Goal: Information Seeking & Learning: Learn about a topic

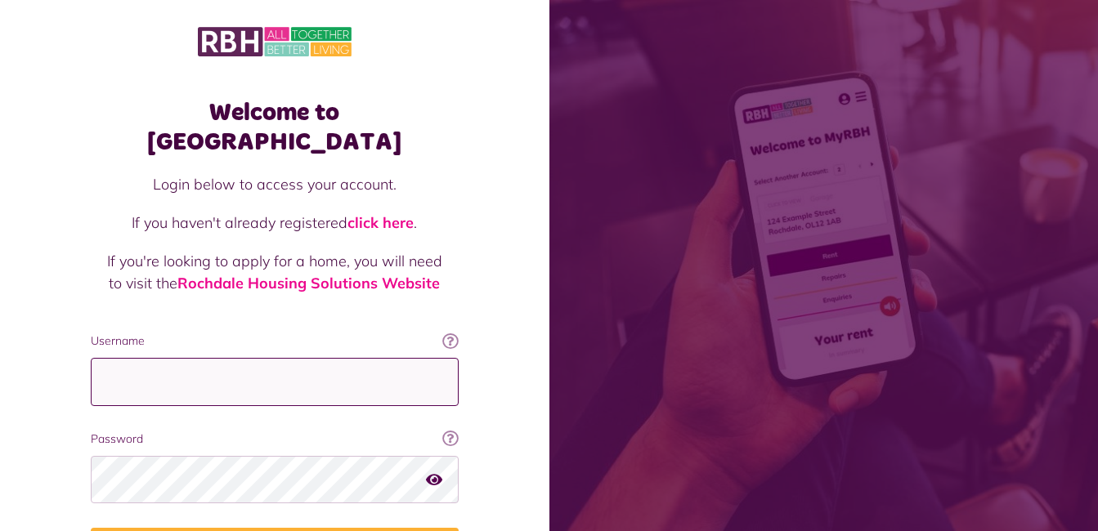
type input "**********"
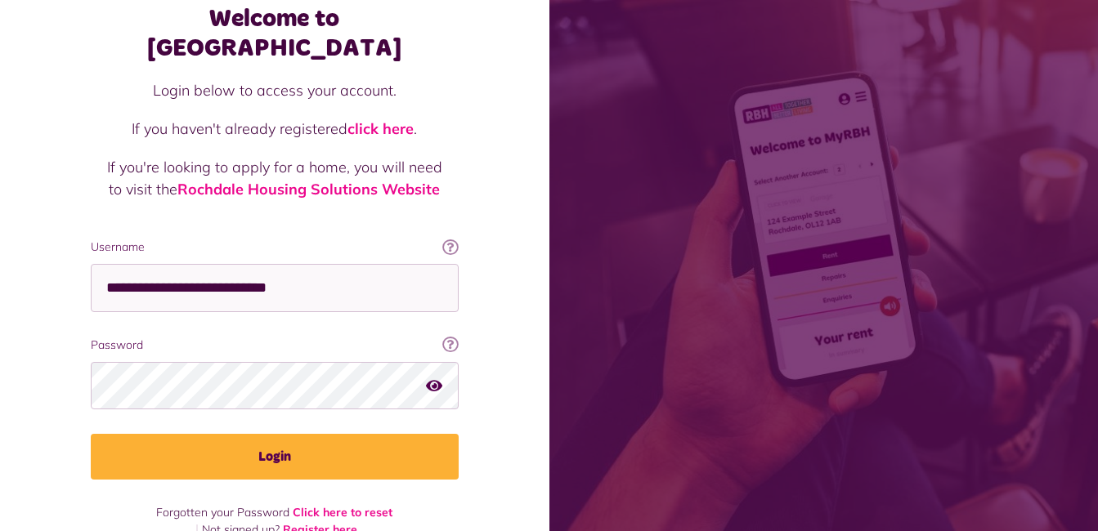
scroll to position [96, 0]
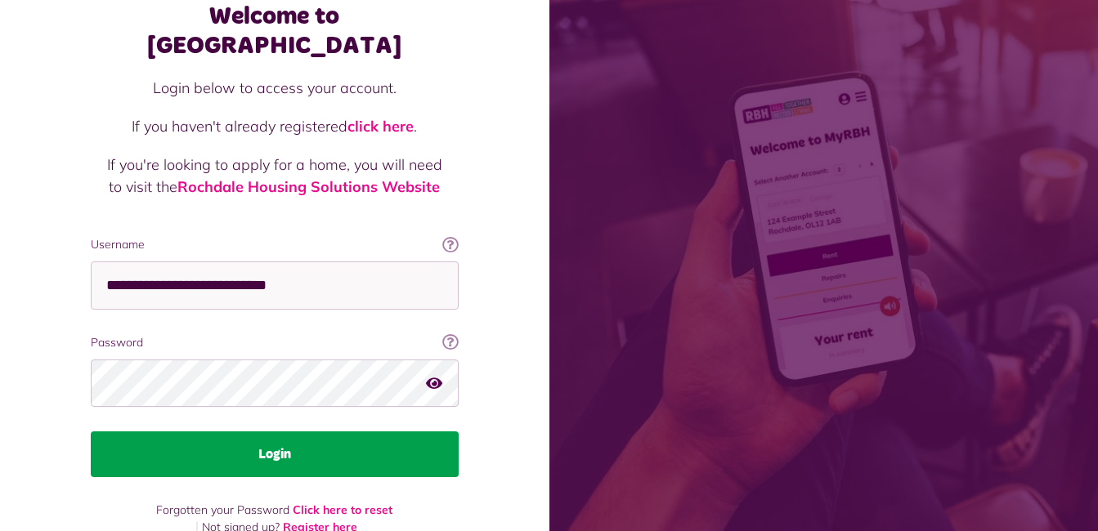
click at [325, 432] on button "Login" at bounding box center [275, 455] width 368 height 46
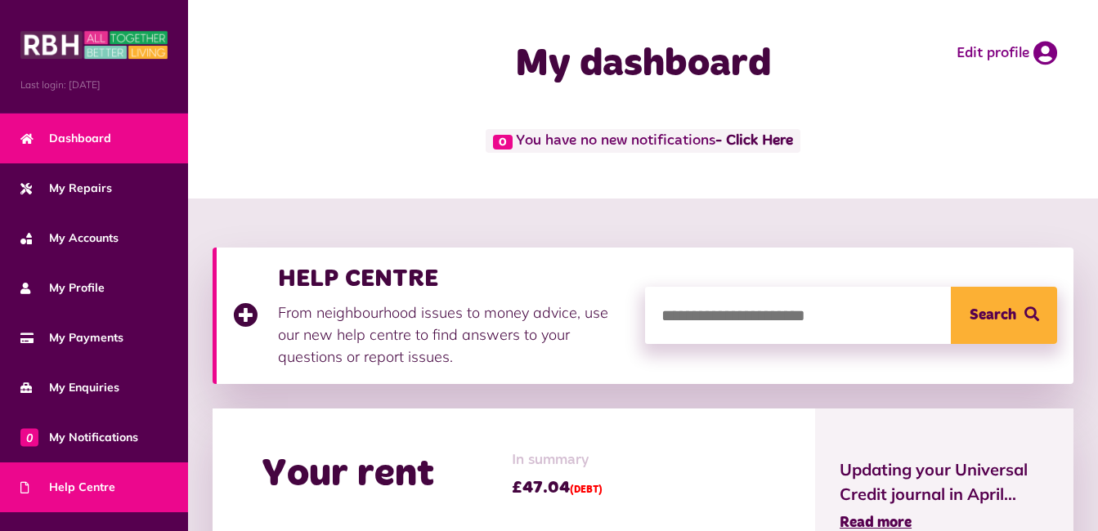
click at [143, 495] on link "Help Centre" at bounding box center [94, 488] width 188 height 50
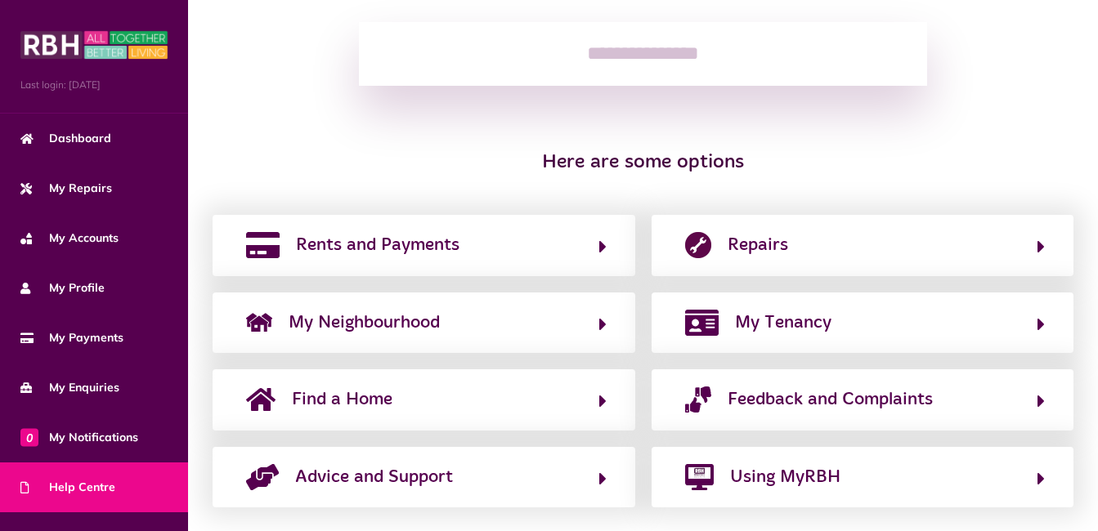
scroll to position [270, 0]
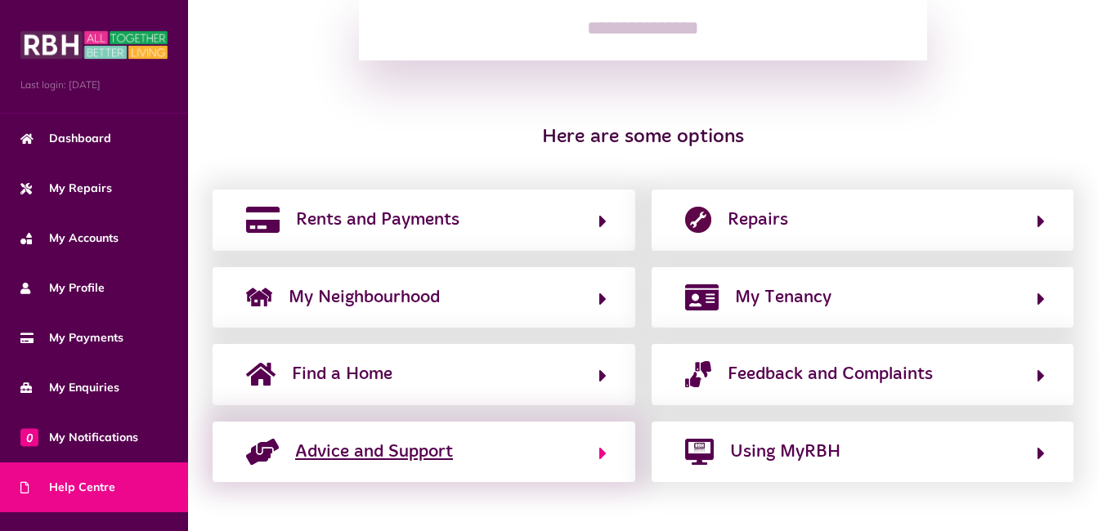
click at [334, 453] on span "Advice and Support" at bounding box center [374, 452] width 158 height 26
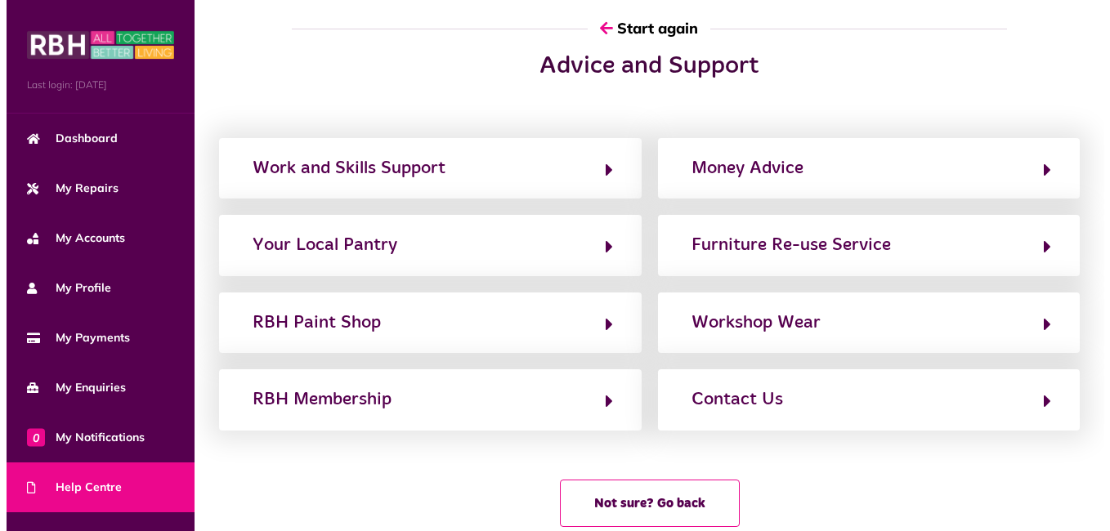
scroll to position [0, 0]
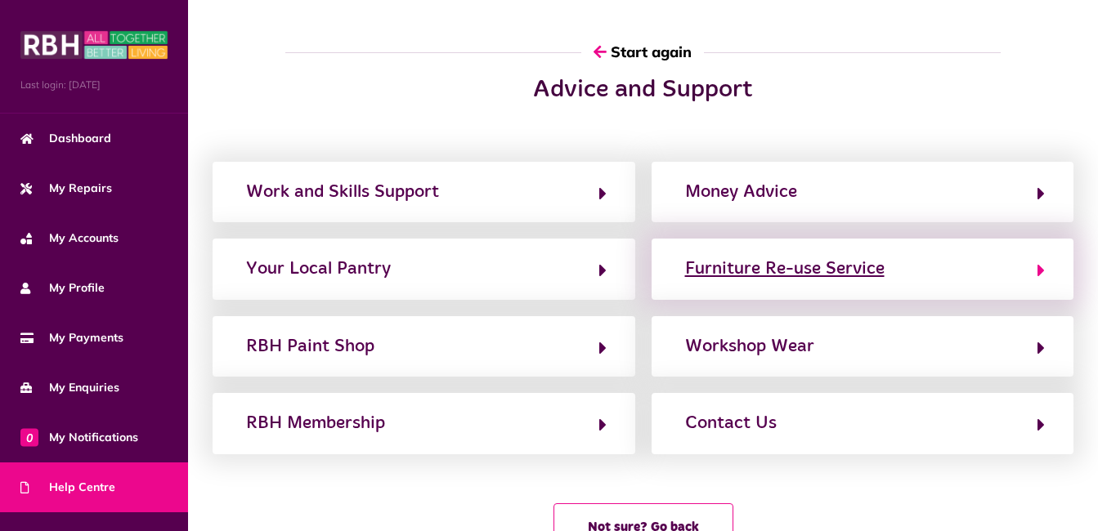
click at [780, 266] on div "Furniture Re-use Service" at bounding box center [784, 269] width 199 height 26
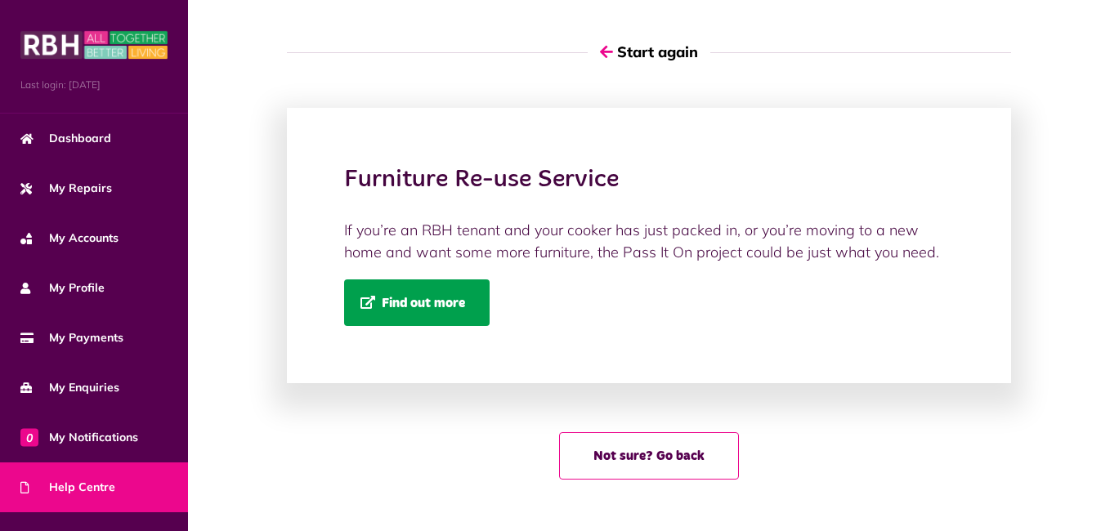
click at [460, 299] on span "Find out more" at bounding box center [413, 303] width 105 height 14
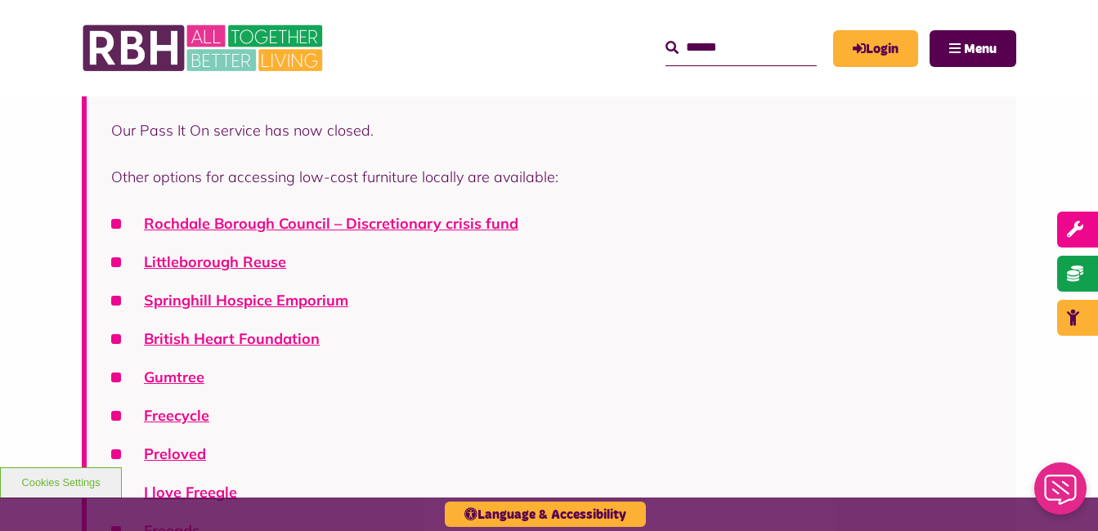
scroll to position [423, 0]
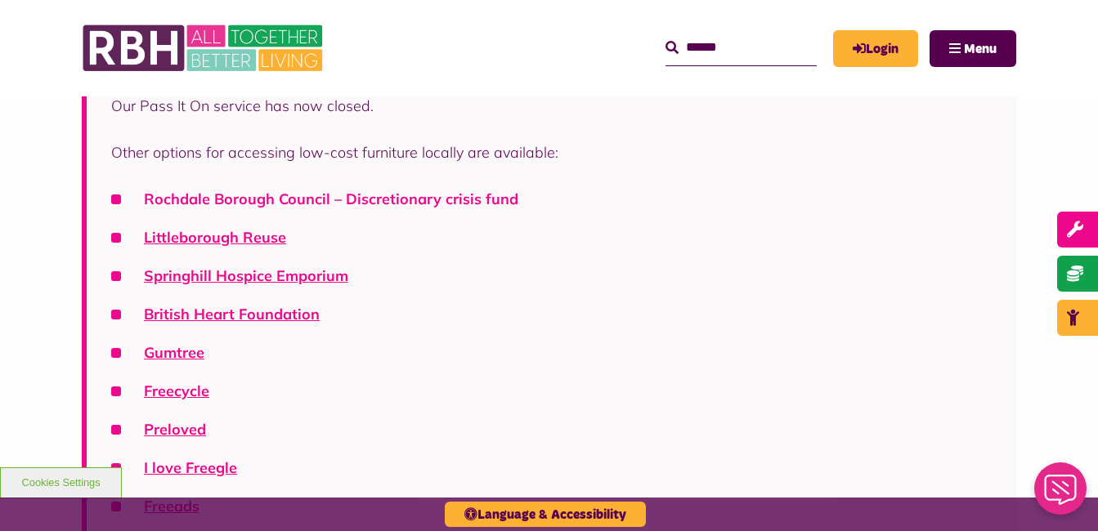
click at [403, 202] on link "Rochdale Borough Council – Discretionary crisis fund" at bounding box center [331, 199] width 374 height 19
click at [175, 352] on link "Gumtree" at bounding box center [174, 352] width 60 height 19
